Goal: Transaction & Acquisition: Book appointment/travel/reservation

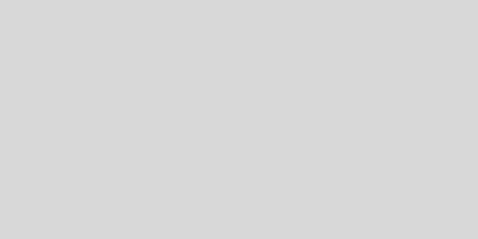
select select "pt"
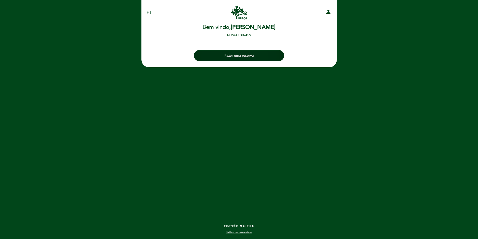
click at [269, 57] on button "Fazer uma reserva" at bounding box center [239, 55] width 90 height 11
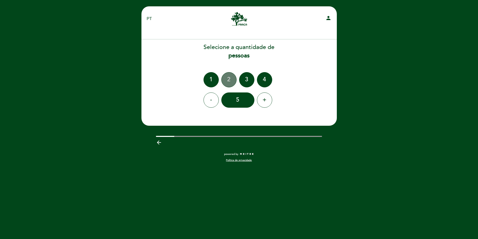
click at [231, 79] on div "2" at bounding box center [228, 79] width 15 height 15
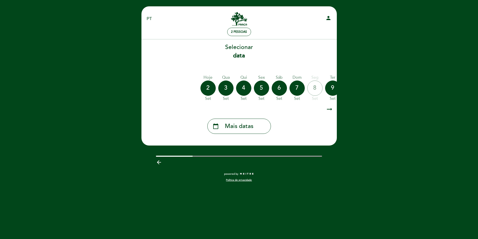
click at [327, 110] on icon "arrow_right_alt" at bounding box center [330, 109] width 8 height 11
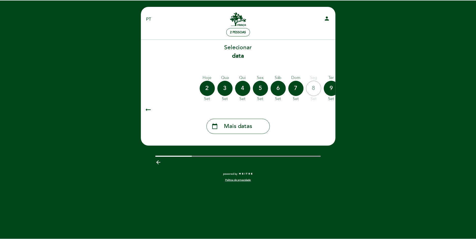
scroll to position [0, 0]
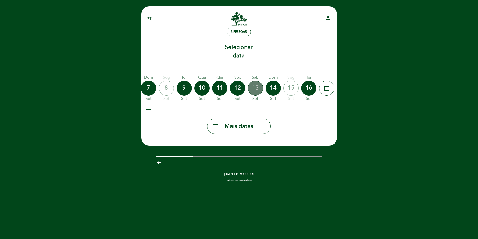
click at [252, 90] on div "13" at bounding box center [255, 88] width 15 height 15
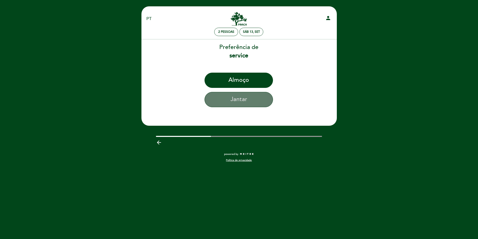
click at [247, 98] on button "Jantar" at bounding box center [238, 99] width 68 height 15
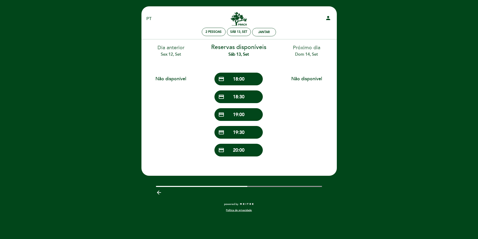
click at [242, 130] on button "credit_card 19:30" at bounding box center [238, 132] width 48 height 13
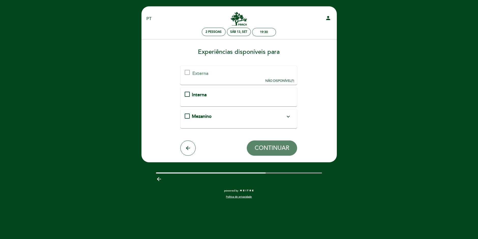
click at [289, 115] on icon "expand_more" at bounding box center [288, 117] width 6 height 6
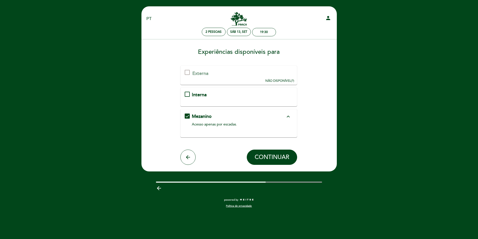
click at [290, 117] on icon "expand_less" at bounding box center [288, 117] width 6 height 6
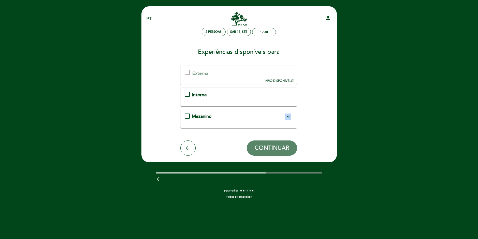
click at [290, 117] on icon "expand_more" at bounding box center [288, 117] width 6 height 6
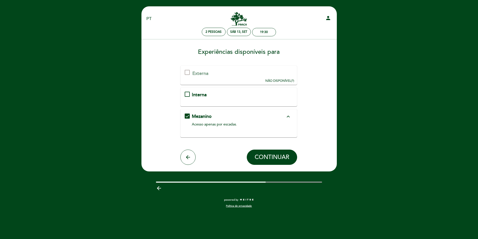
click at [344, 119] on div "EN ES PT [GEOGRAPHIC_DATA] person 2 pessoas Sáb 13, set 19:30 Bem vindo Bem vin…" at bounding box center [239, 119] width 478 height 239
click at [262, 157] on span "CONTINUAR" at bounding box center [272, 157] width 35 height 7
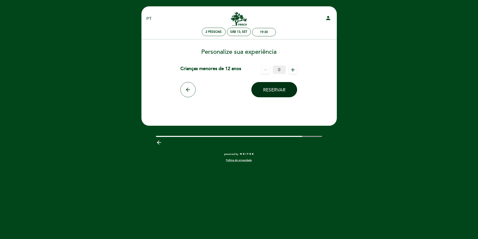
click at [281, 93] on span "Reservar" at bounding box center [274, 90] width 22 height 6
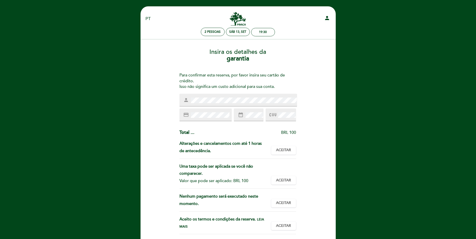
click at [225, 104] on div "person" at bounding box center [239, 100] width 118 height 13
click at [346, 130] on div "EN ES PT [GEOGRAPHIC_DATA] person 2 pessoas Sáb 13, set 19:30 Bem vindo Bem vin…" at bounding box center [238, 153] width 476 height 306
drag, startPoint x: 251, startPoint y: 182, endPoint x: 256, endPoint y: 181, distance: 5.1
click at [256, 181] on div "Valor que pode ser aplicado: BRL 100" at bounding box center [224, 181] width 88 height 7
click at [323, 159] on div "Insira os detalhes da [GEOGRAPHIC_DATA] Para confirmar esta reserva, por favor …" at bounding box center [238, 151] width 188 height 213
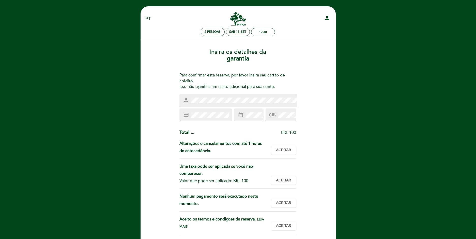
scroll to position [34, 0]
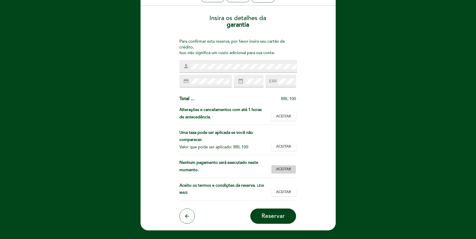
click at [279, 168] on span "Aceitar" at bounding box center [283, 169] width 15 height 5
click at [276, 197] on div "Aceito os termos e condições da reserva. Leia mais Aceitar Aceito" at bounding box center [238, 191] width 117 height 19
click at [280, 193] on span "Aceitar" at bounding box center [283, 192] width 15 height 5
click at [279, 145] on span "Aceitar" at bounding box center [283, 146] width 15 height 5
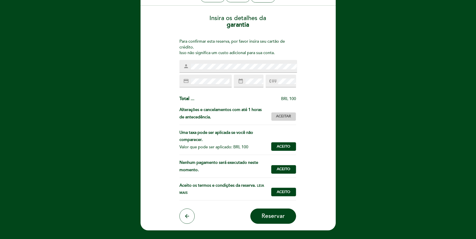
click at [277, 118] on span "Aceitar" at bounding box center [283, 116] width 15 height 5
click at [206, 86] on div "credit_card" at bounding box center [206, 81] width 52 height 13
click at [276, 78] on icon at bounding box center [273, 81] width 7 height 8
click at [309, 88] on div "Insira os detalhes da [GEOGRAPHIC_DATA] Para confirmar esta reserva, por favor …" at bounding box center [238, 117] width 188 height 213
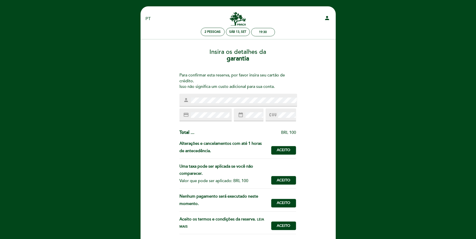
scroll to position [67, 0]
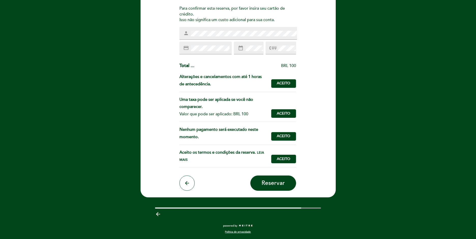
click at [279, 192] on header "EN ES PT [GEOGRAPHIC_DATA] person 2 pessoas Sáb 13, set 19:30 Bem vindo Bem vin…" at bounding box center [238, 68] width 195 height 258
click at [280, 185] on span "Reservar" at bounding box center [273, 183] width 23 height 7
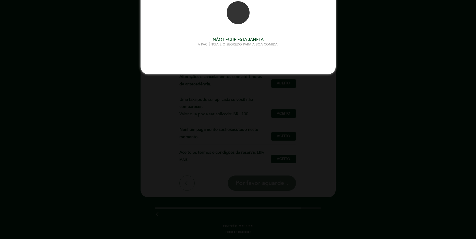
scroll to position [0, 0]
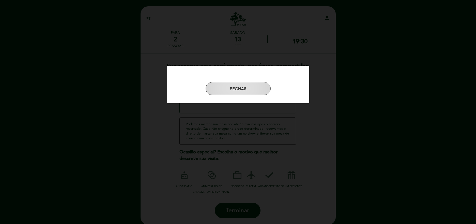
click at [255, 92] on button "FECHAR" at bounding box center [238, 88] width 65 height 13
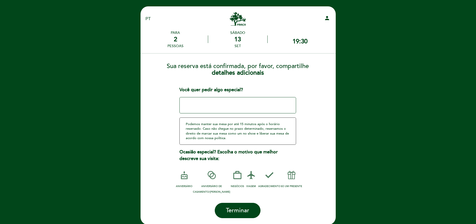
click at [258, 99] on textarea at bounding box center [238, 105] width 117 height 16
